Goal: Task Accomplishment & Management: Use online tool/utility

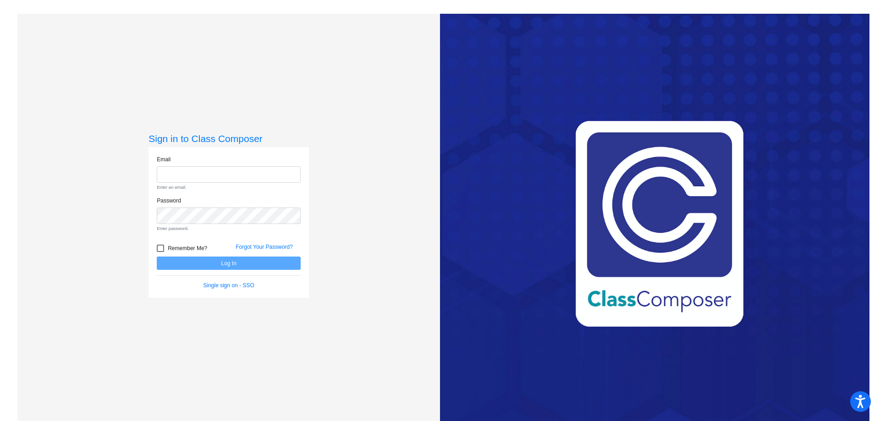
click at [195, 171] on input "email" at bounding box center [229, 174] width 144 height 17
type input "[EMAIL_ADDRESS][DOMAIN_NAME]"
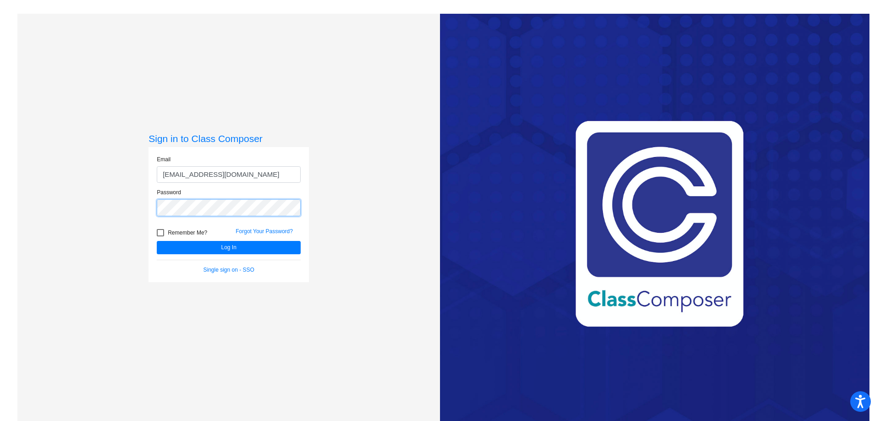
click at [157, 241] on button "Log In" at bounding box center [229, 247] width 144 height 13
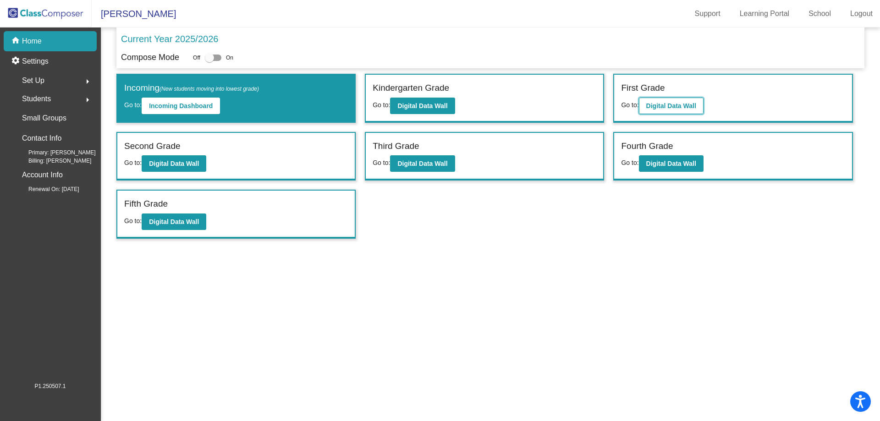
click at [678, 109] on b "Digital Data Wall" at bounding box center [672, 105] width 50 height 7
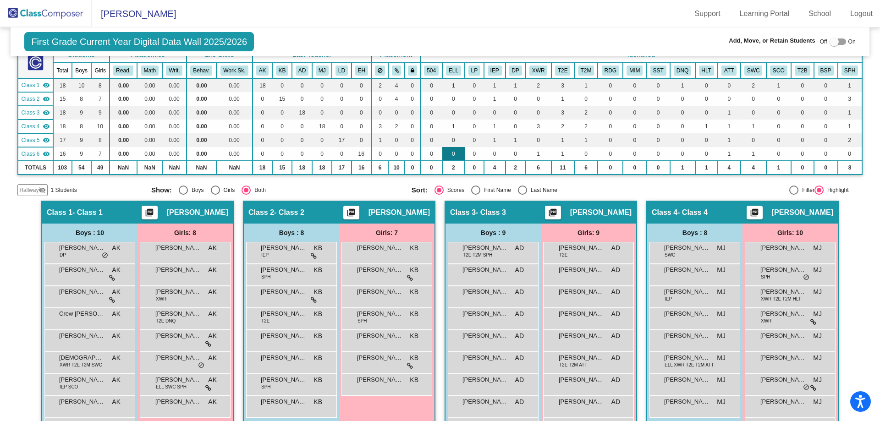
scroll to position [50, 0]
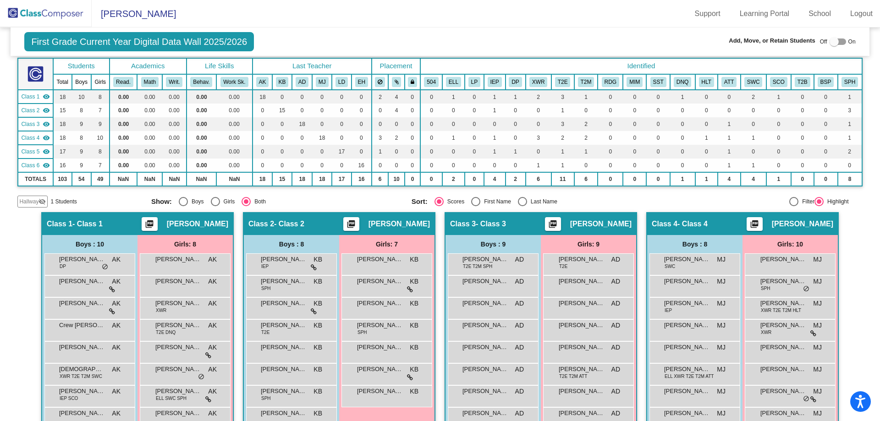
click at [522, 202] on div "Select an option" at bounding box center [522, 201] width 9 height 9
click at [522, 206] on input "Last Name" at bounding box center [522, 206] width 0 height 0
radio input "true"
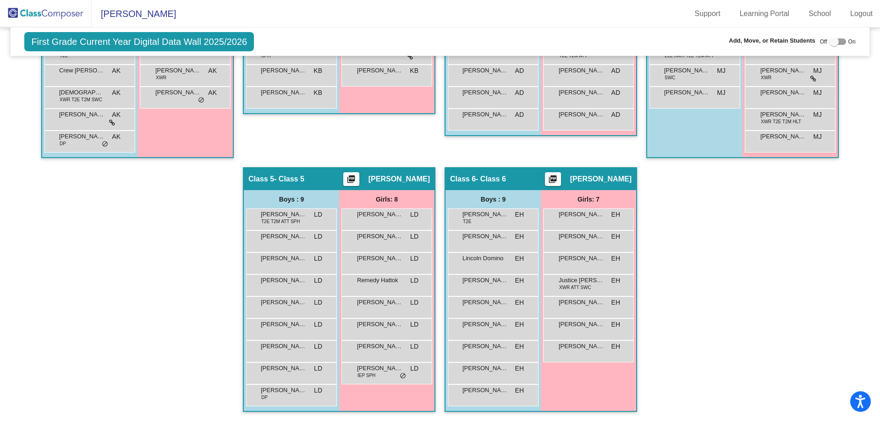
scroll to position [96, 0]
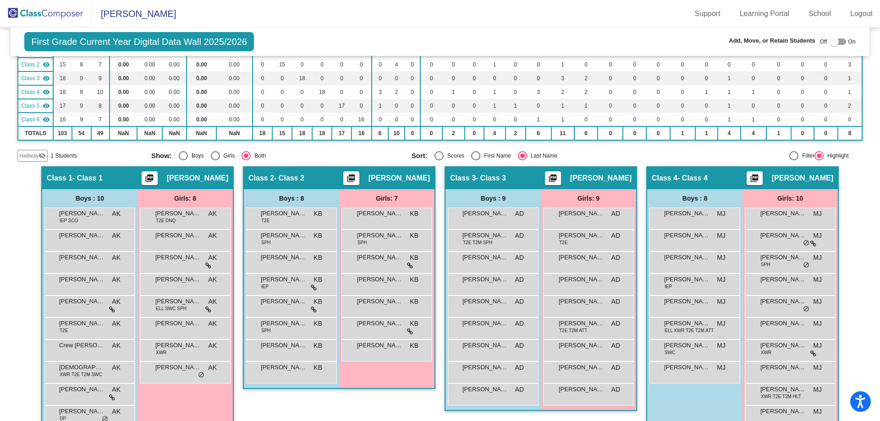
click at [76, 15] on img at bounding box center [46, 13] width 92 height 27
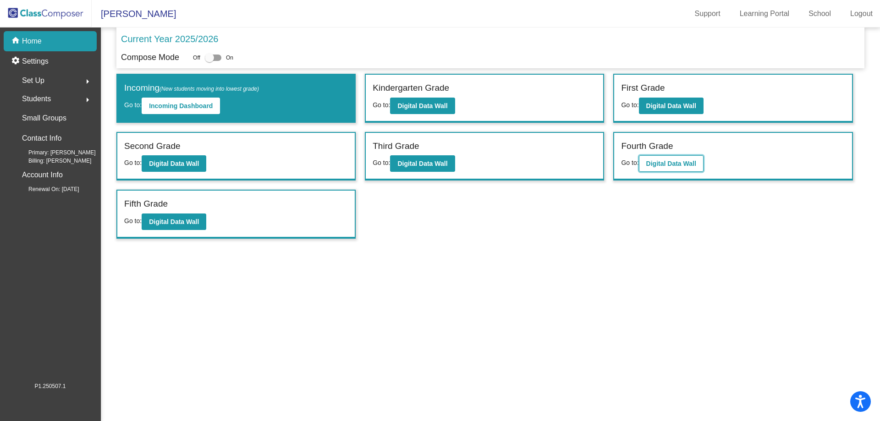
click at [657, 161] on b "Digital Data Wall" at bounding box center [672, 163] width 50 height 7
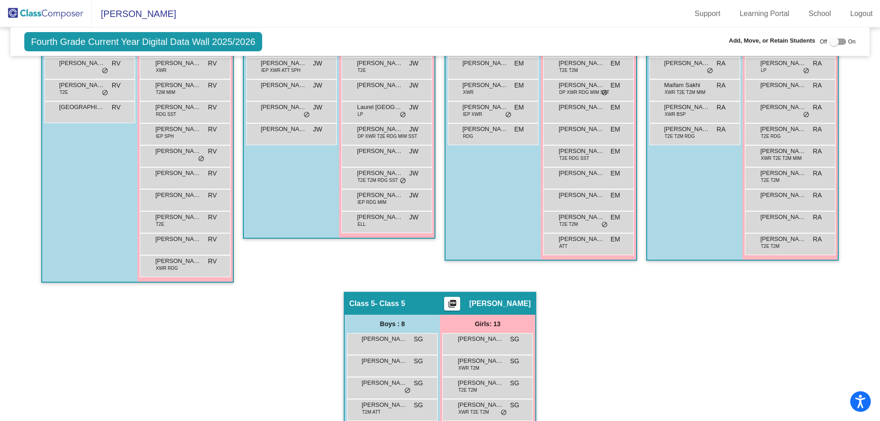
scroll to position [229, 0]
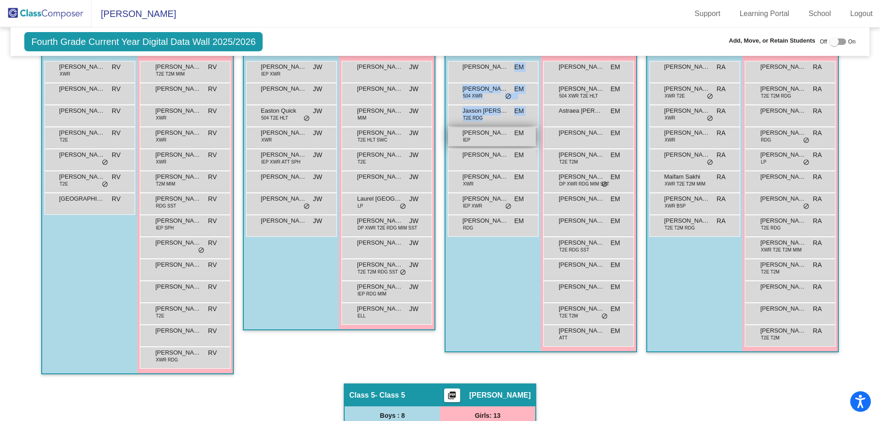
drag, startPoint x: 493, startPoint y: 67, endPoint x: 487, endPoint y: 134, distance: 66.7
click at [488, 139] on div "[PERSON_NAME] EM lock do_not_disturb_alt [PERSON_NAME] 504 XWR EM lock do_not_d…" at bounding box center [493, 149] width 91 height 176
click at [830, 41] on div at bounding box center [834, 41] width 9 height 9
checkbox input "true"
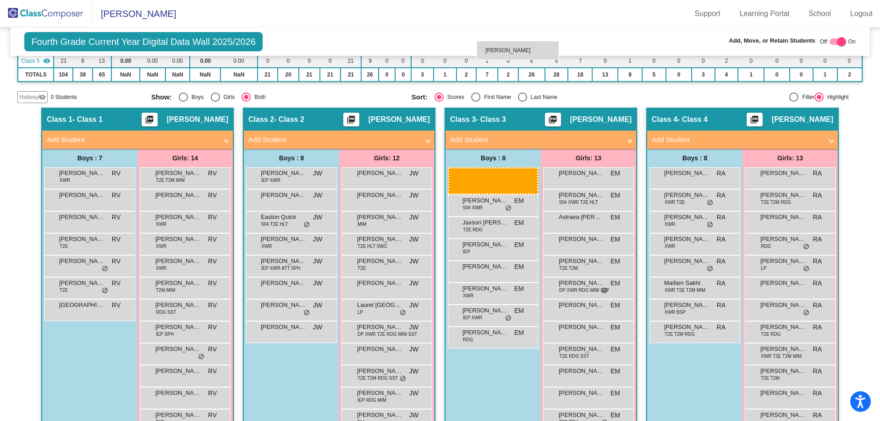
scroll to position [132, 0]
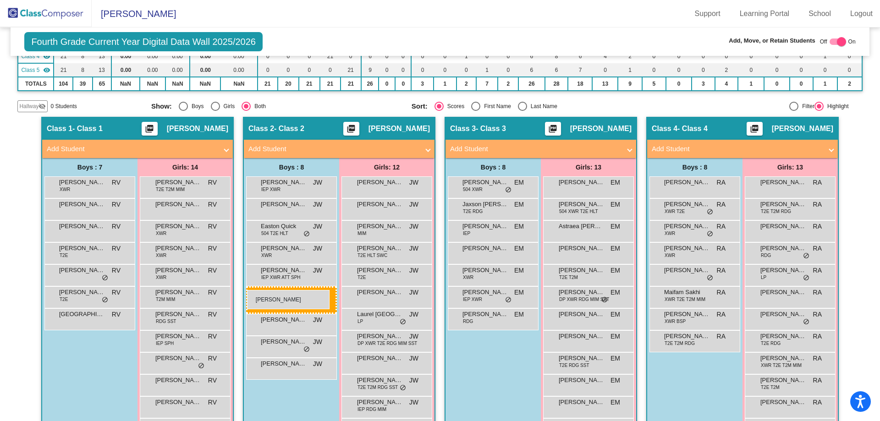
drag, startPoint x: 497, startPoint y: 89, endPoint x: 247, endPoint y: 290, distance: 320.9
